Goal: Check status: Check status

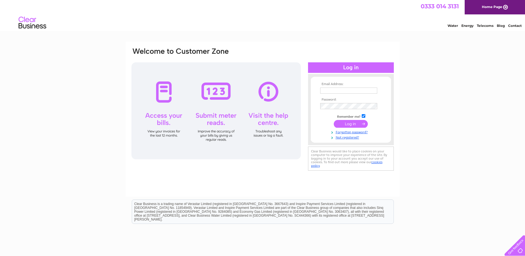
type input "[EMAIL_ADDRESS][DOMAIN_NAME]"
click at [348, 124] on input "submit" at bounding box center [351, 124] width 34 height 8
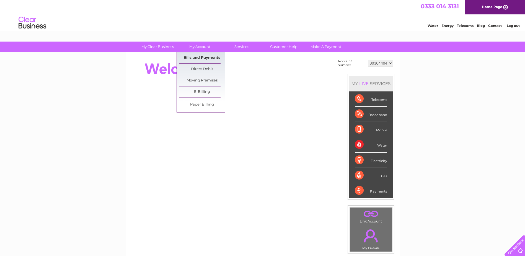
click at [203, 56] on link "Bills and Payments" at bounding box center [202, 57] width 46 height 11
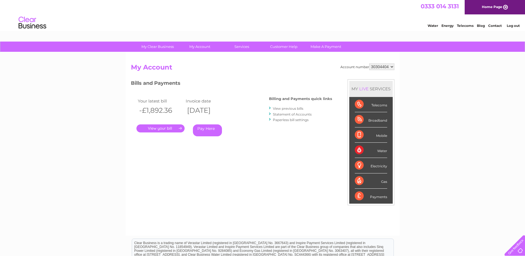
click at [166, 130] on link "." at bounding box center [160, 128] width 48 height 8
